Goal: Download file/media

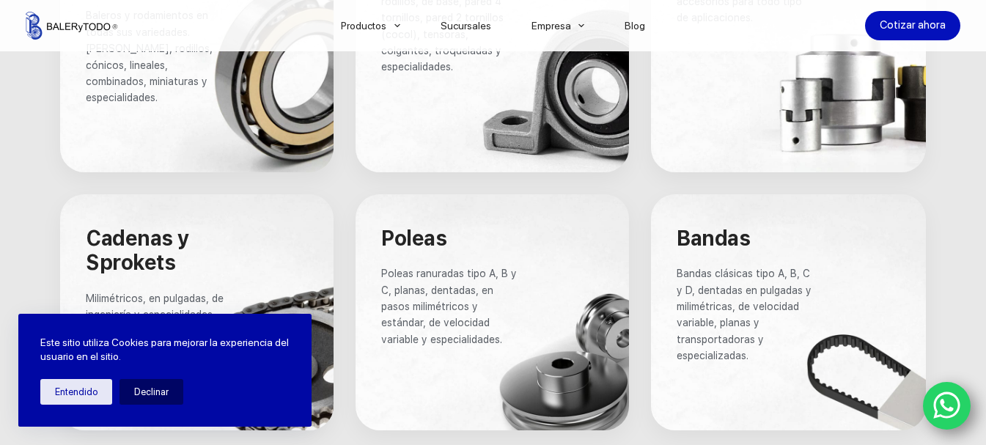
scroll to position [1027, 0]
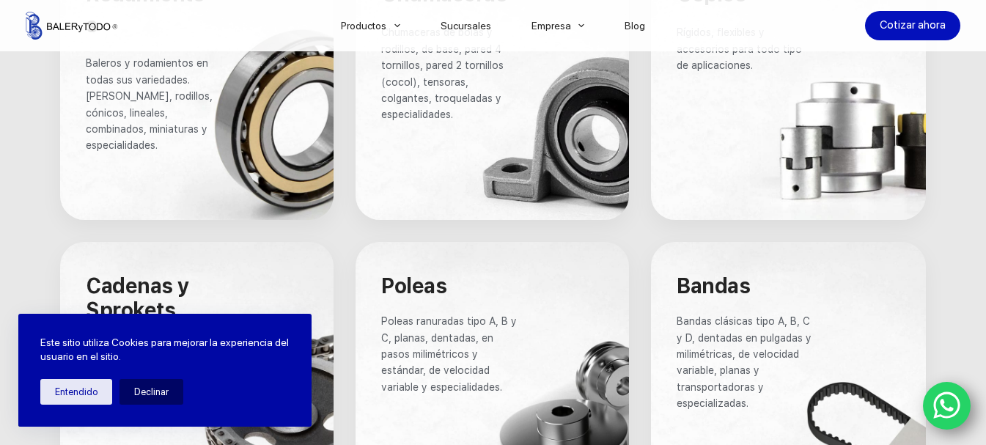
click at [227, 104] on div at bounding box center [197, 82] width 274 height 273
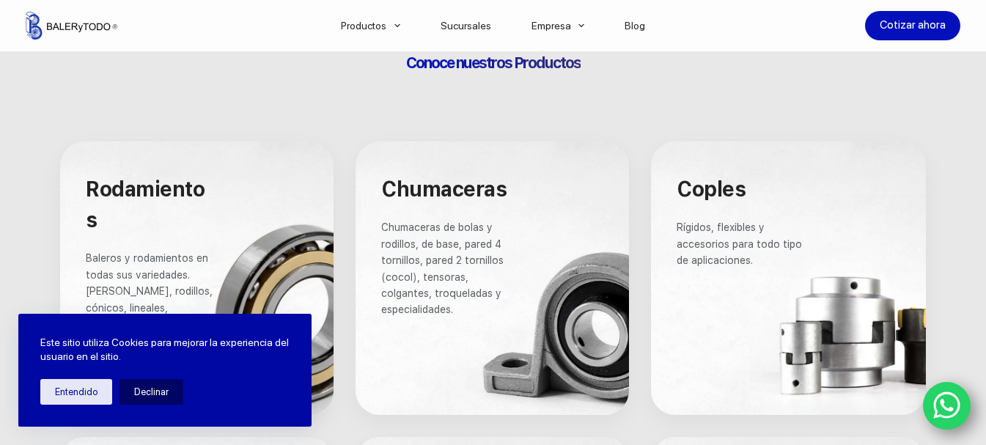
scroll to position [953, 0]
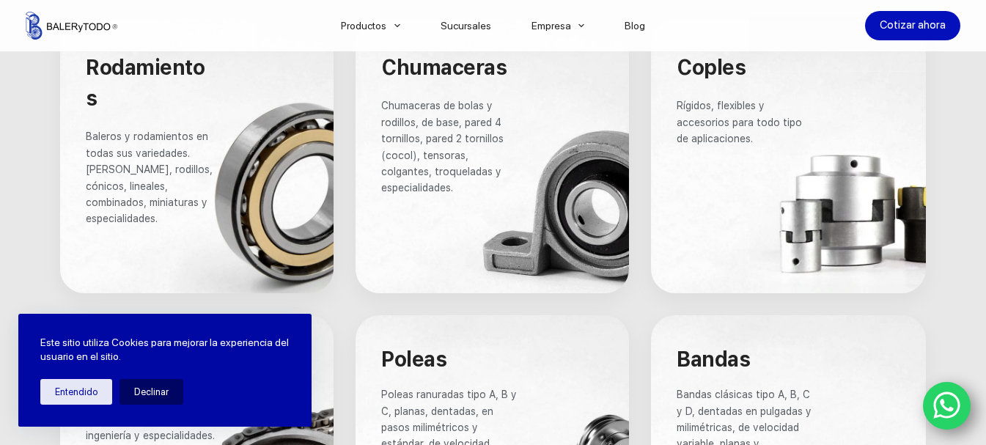
click at [221, 168] on div at bounding box center [197, 156] width 274 height 273
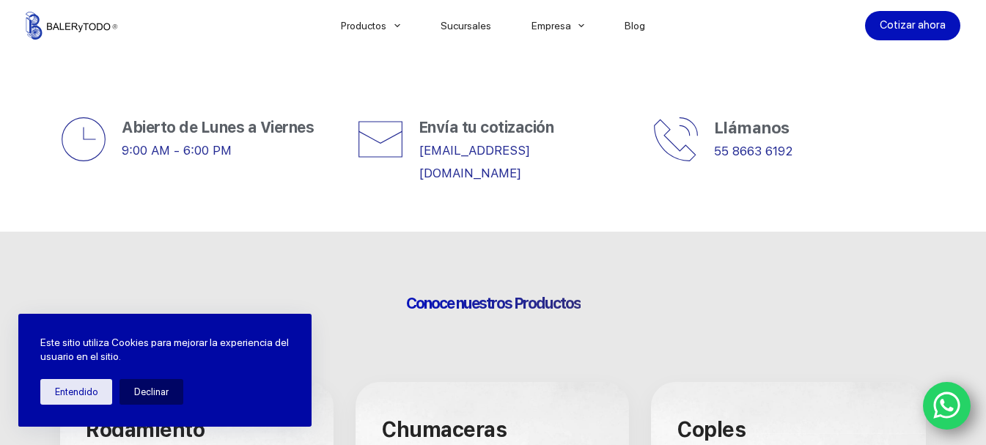
scroll to position [587, 0]
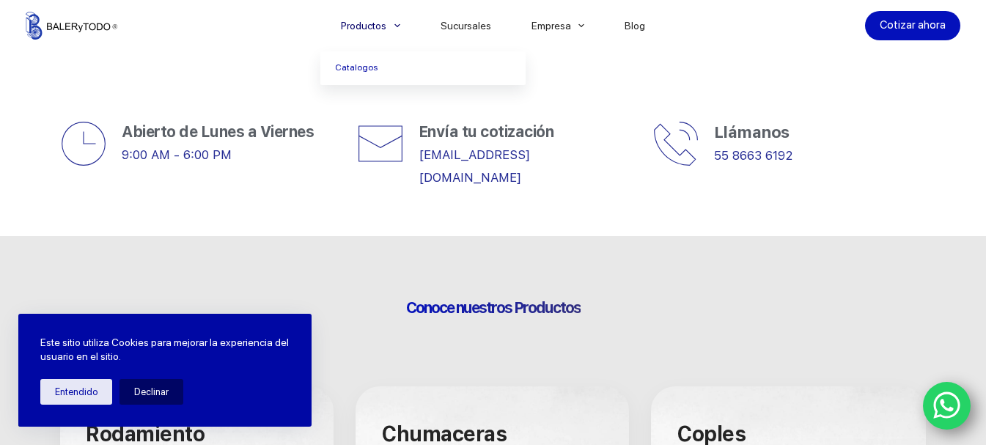
click at [404, 29] on span "Menu Principal" at bounding box center [398, 26] width 18 height 18
click at [362, 73] on link "Catalogos" at bounding box center [422, 68] width 205 height 34
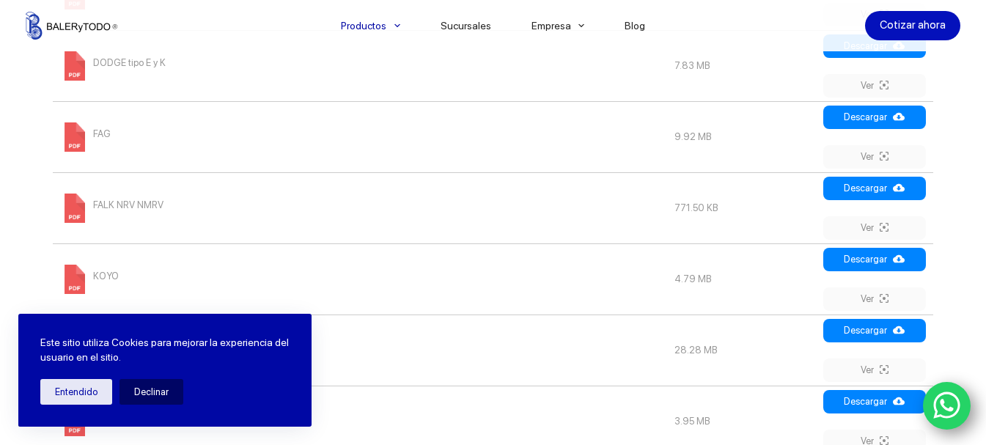
scroll to position [1100, 0]
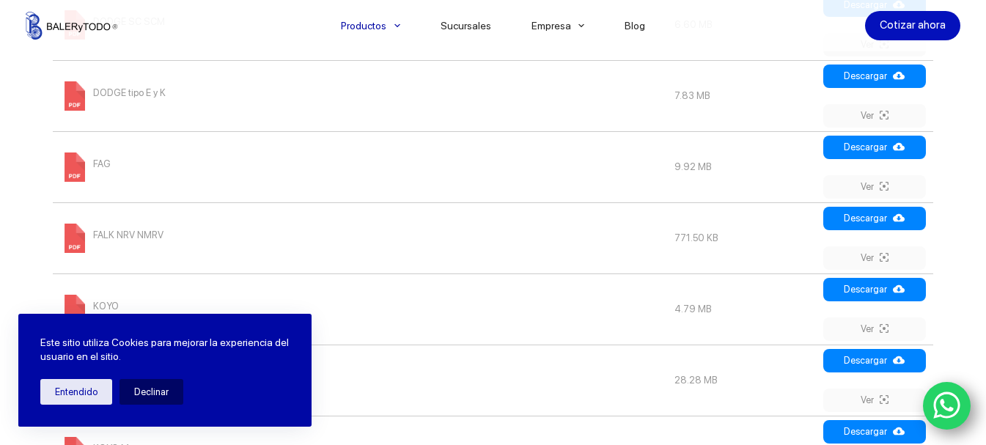
click at [84, 169] on span at bounding box center [74, 167] width 29 height 29
